Goal: Book appointment/travel/reservation

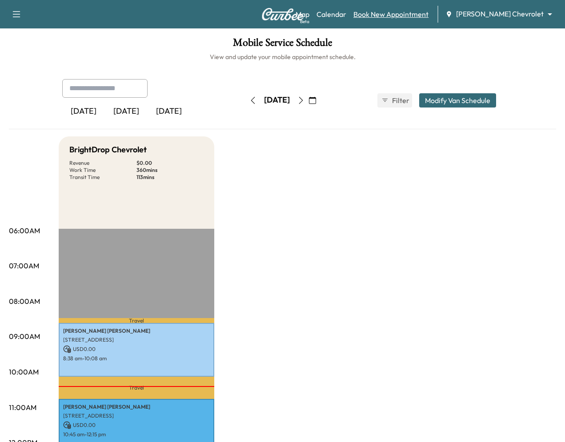
click at [415, 16] on link "Book New Appointment" at bounding box center [390, 14] width 75 height 11
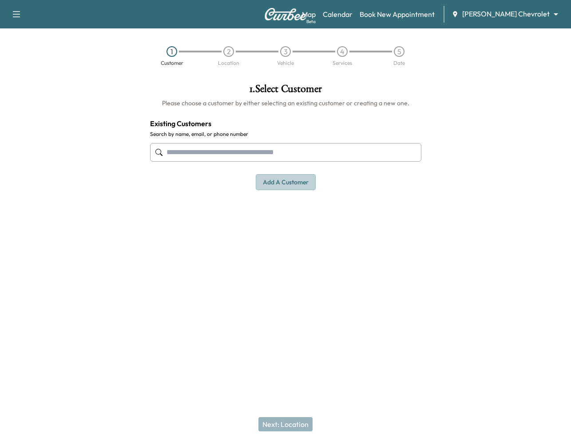
click at [288, 179] on button "Add a customer" at bounding box center [286, 182] width 60 height 16
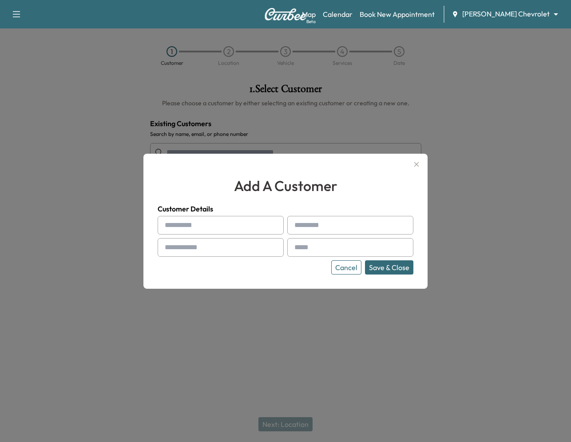
click at [416, 162] on icon "button" at bounding box center [416, 164] width 11 height 11
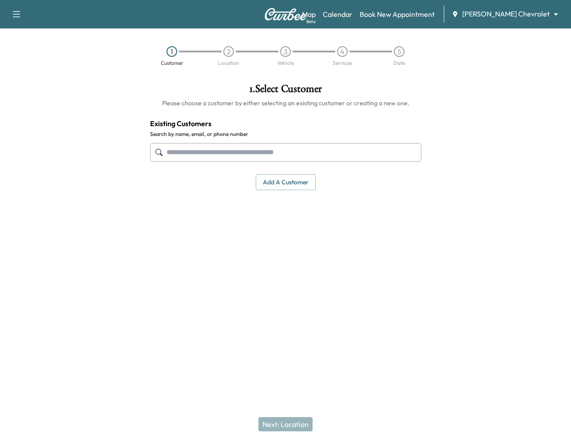
click at [355, 156] on input "text" at bounding box center [285, 152] width 271 height 19
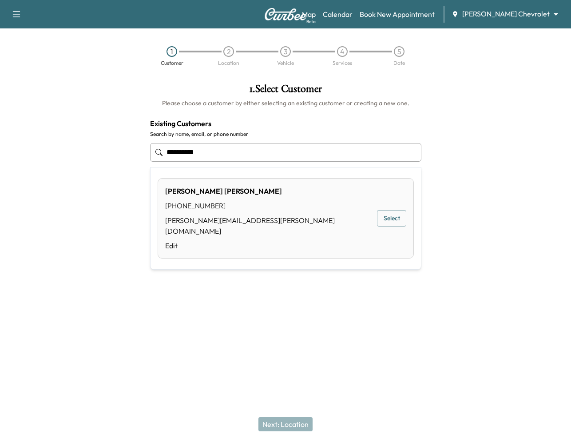
click at [392, 210] on button "Select" at bounding box center [391, 218] width 29 height 16
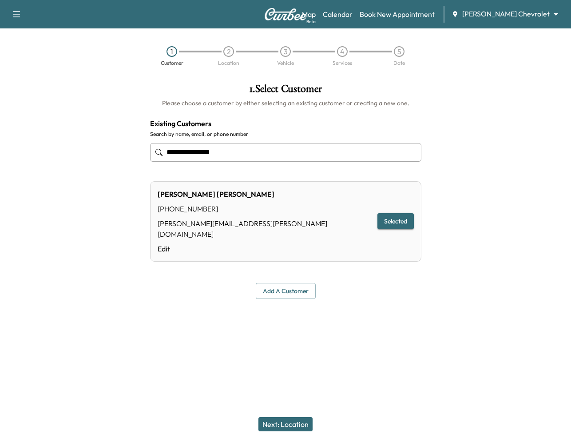
type input "**********"
click at [274, 419] on button "Next: Location" at bounding box center [286, 424] width 54 height 14
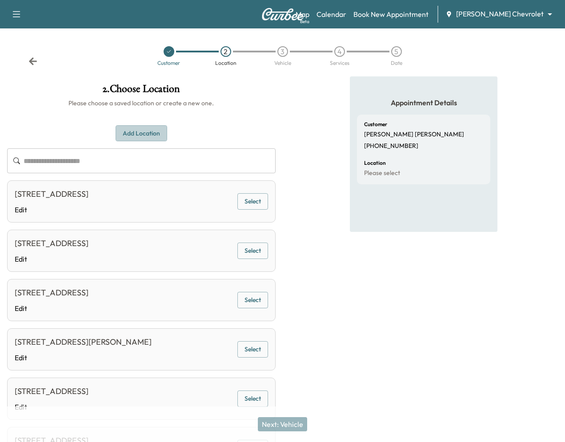
click at [167, 138] on button "Add Location" at bounding box center [142, 133] width 52 height 16
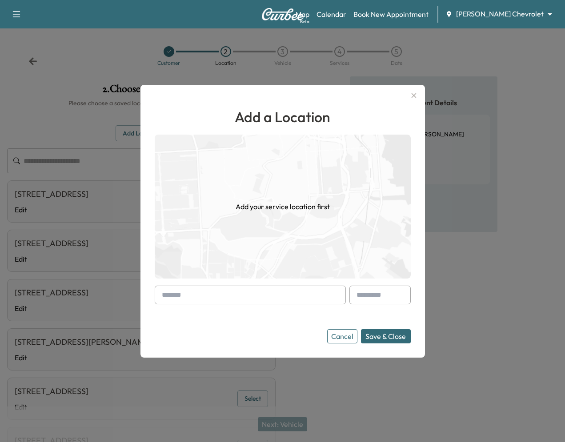
click at [411, 145] on img at bounding box center [283, 207] width 256 height 144
click at [259, 292] on input "text" at bounding box center [250, 295] width 191 height 19
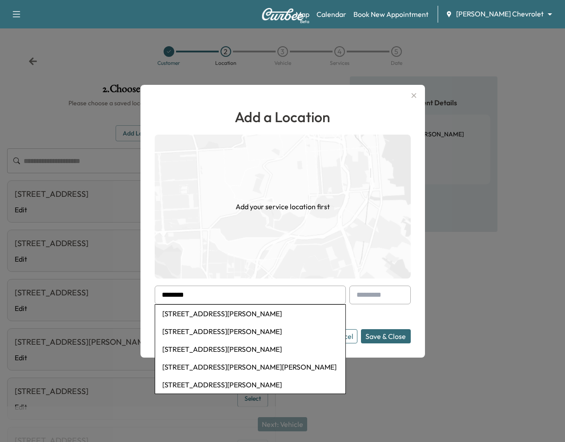
click at [389, 165] on img at bounding box center [283, 207] width 256 height 144
click at [251, 317] on li "[STREET_ADDRESS][PERSON_NAME]" at bounding box center [250, 314] width 190 height 18
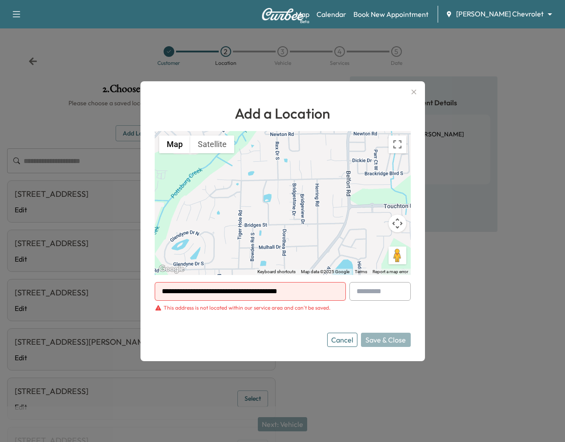
click at [346, 338] on button "Cancel" at bounding box center [342, 340] width 30 height 14
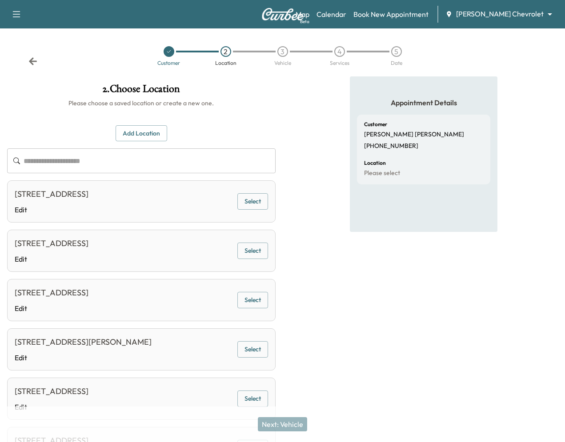
click at [167, 129] on button "Add Location" at bounding box center [142, 133] width 52 height 16
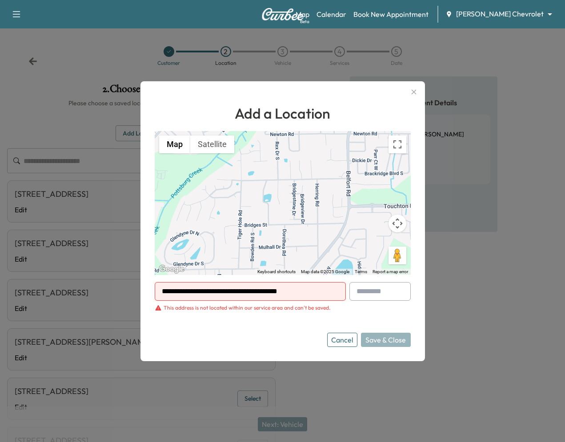
click at [259, 284] on input "**********" at bounding box center [250, 291] width 191 height 19
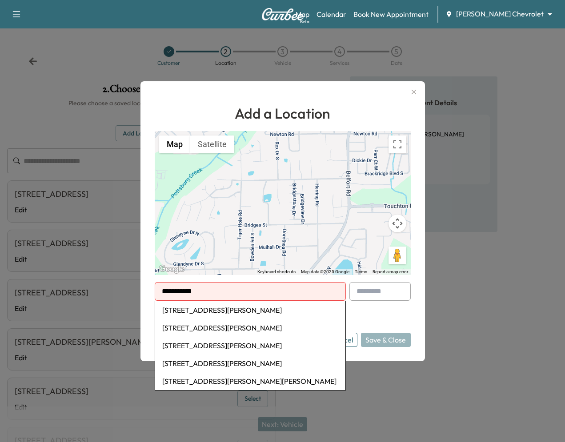
click at [225, 312] on li "[STREET_ADDRESS][PERSON_NAME]" at bounding box center [250, 310] width 190 height 18
type input "**********"
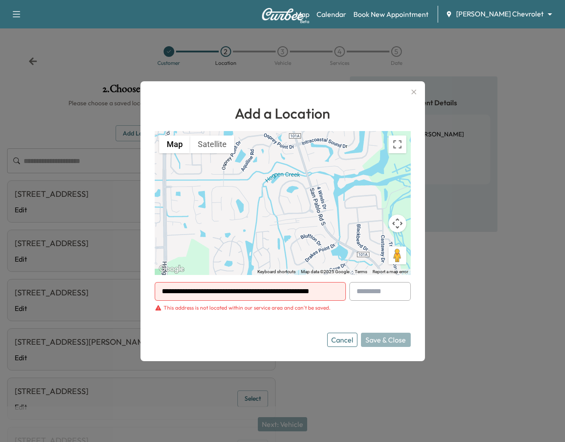
click at [345, 343] on button "Cancel" at bounding box center [342, 340] width 30 height 14
